Goal: Transaction & Acquisition: Obtain resource

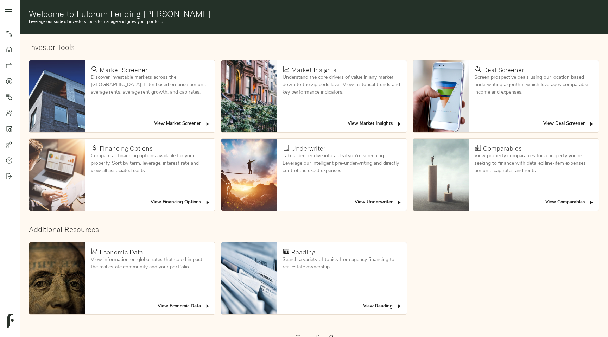
click at [565, 126] on span "View Deal Screener" at bounding box center [568, 124] width 51 height 8
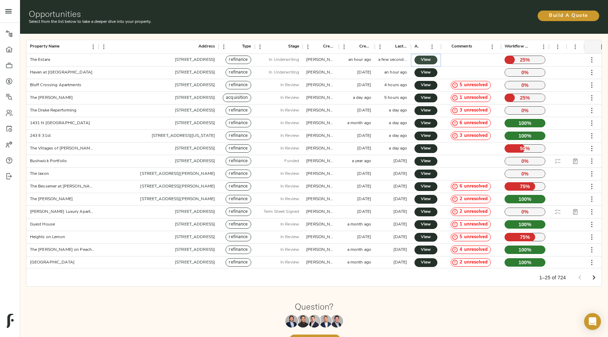
click at [425, 59] on span "View" at bounding box center [425, 59] width 9 height 7
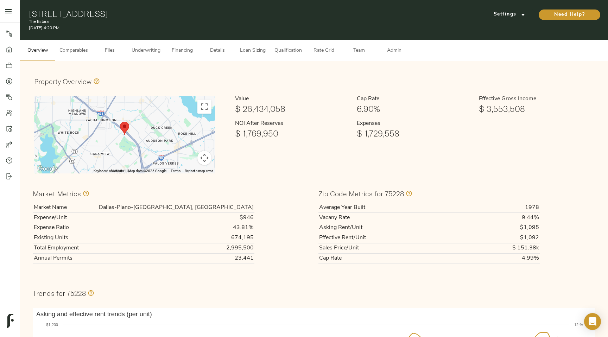
click at [112, 52] on span "Files" at bounding box center [109, 50] width 27 height 9
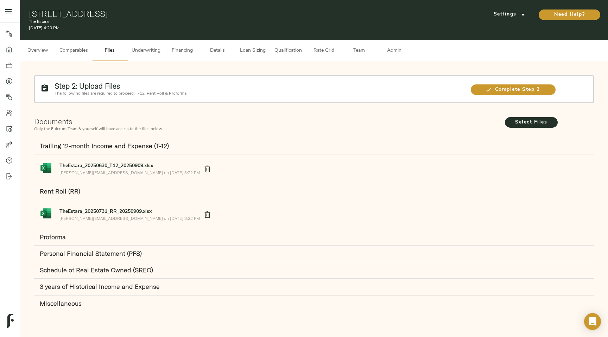
click at [104, 216] on p "zach@fulcrumlendingcorp.com on September 10, 2025 3:22 PM" at bounding box center [129, 218] width 140 height 6
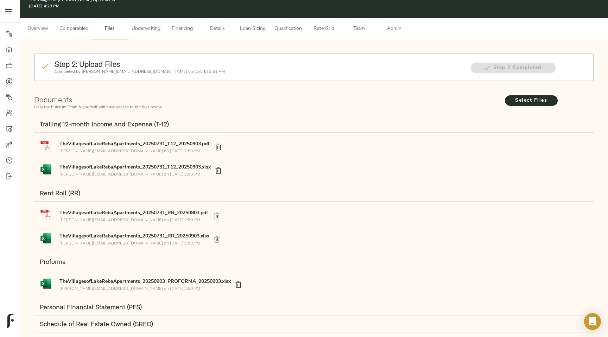
scroll to position [23, 0]
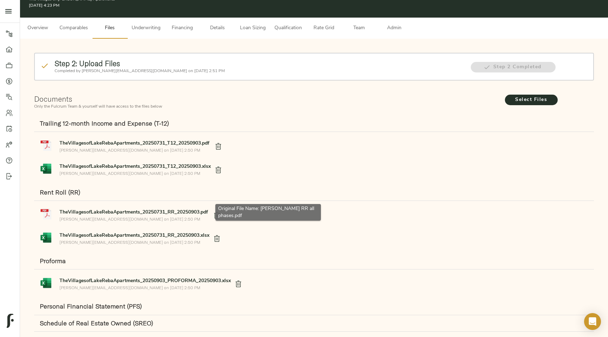
click at [142, 210] on strong "TheVillagesofLakeRebaApartments_20250731_RR_20250903.pdf" at bounding box center [133, 212] width 148 height 5
